Goal: Task Accomplishment & Management: Manage account settings

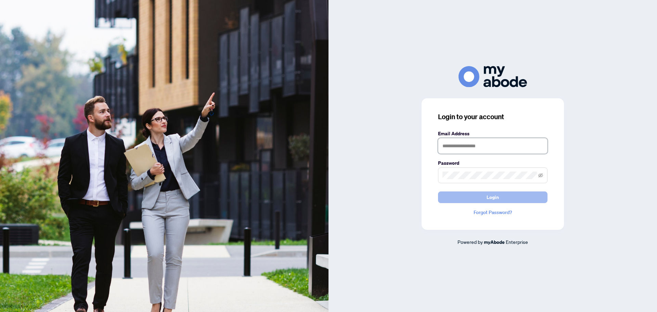
type input "**********"
click at [479, 194] on button "Login" at bounding box center [493, 197] width 110 height 12
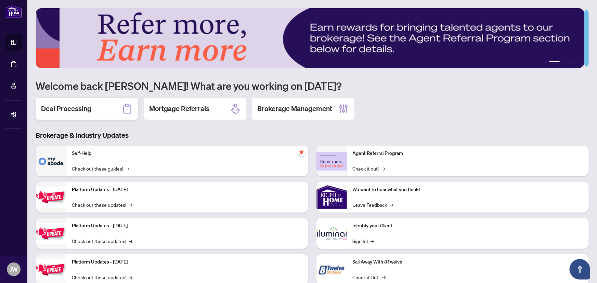
click at [97, 113] on div "Deal Processing" at bounding box center [87, 109] width 103 height 22
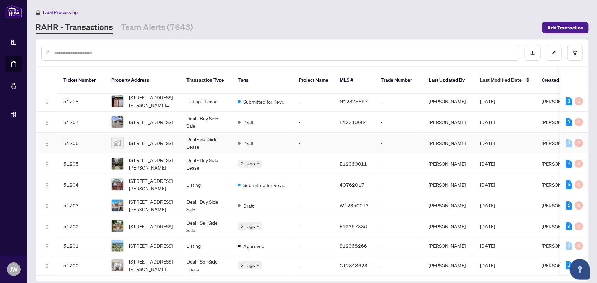
scroll to position [124, 0]
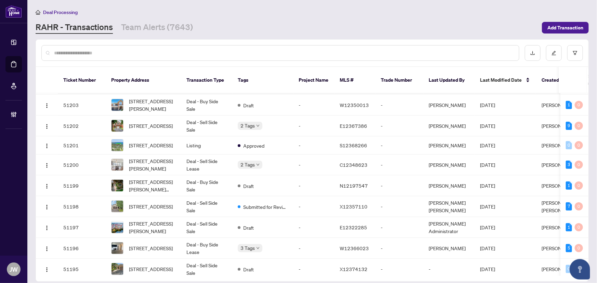
click at [148, 38] on main "Deal Processing RAHR - Transactions Team Alerts (7643) Add Transaction Ticket N…" at bounding box center [312, 141] width 570 height 283
click at [144, 22] on link "Team Alerts (7643)" at bounding box center [157, 28] width 72 height 12
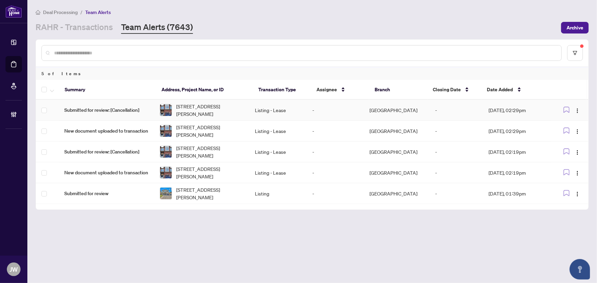
click at [107, 113] on td "Submitted for review: [Cancellation]" at bounding box center [106, 110] width 95 height 21
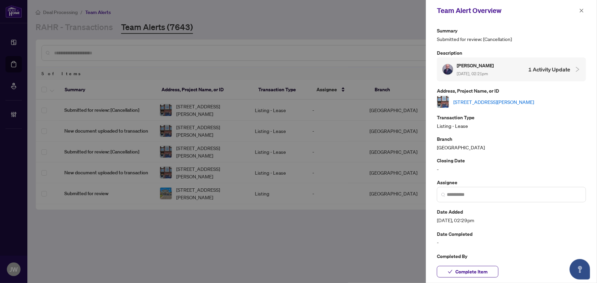
click at [468, 102] on link "[STREET_ADDRESS][PERSON_NAME]" at bounding box center [494, 102] width 81 height 8
click at [585, 9] on button "button" at bounding box center [581, 11] width 9 height 8
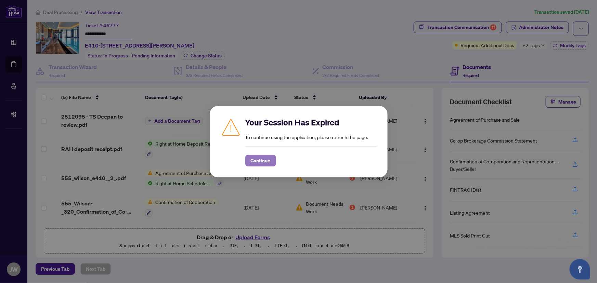
click at [256, 162] on span "Continue" at bounding box center [261, 160] width 20 height 11
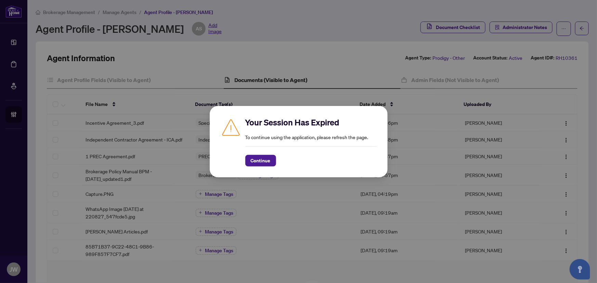
scroll to position [93, 0]
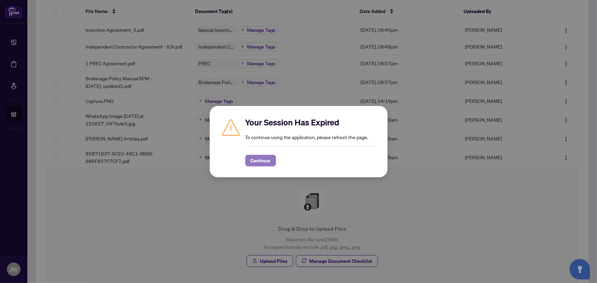
click at [262, 161] on span "Continue" at bounding box center [261, 160] width 20 height 11
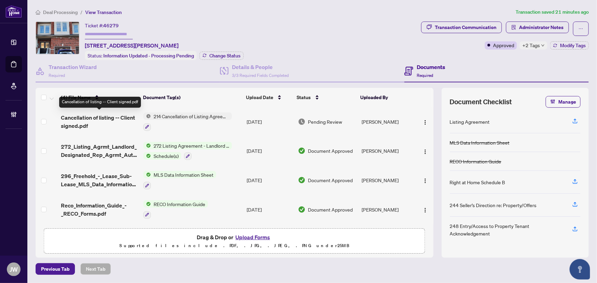
click at [102, 114] on span "Cancellation of listing -- Client signed.pdf" at bounding box center [99, 122] width 77 height 16
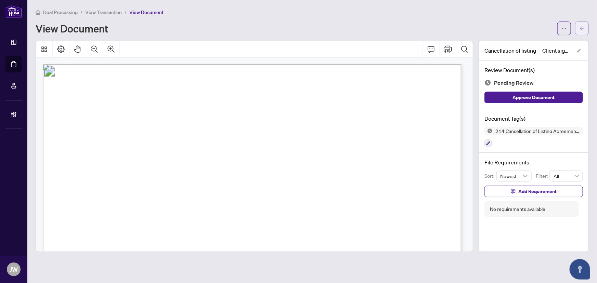
click at [584, 26] on icon "arrow-left" at bounding box center [582, 28] width 5 height 5
